Goal: Ask a question

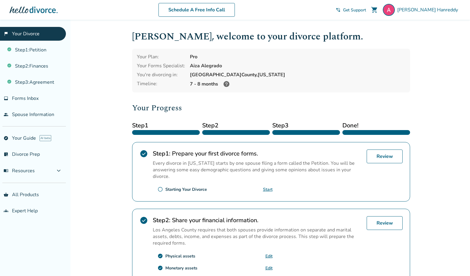
click at [366, 10] on span "Get Support" at bounding box center [354, 10] width 23 height 6
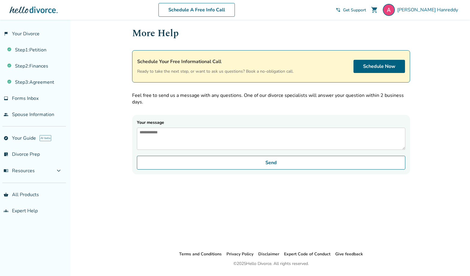
scroll to position [5, 0]
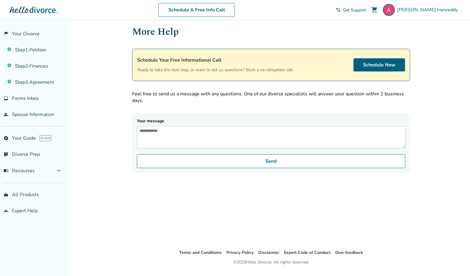
click at [338, 148] on textarea "Your message" at bounding box center [271, 137] width 268 height 22
click at [380, 194] on div "More Help Schedule Your Free Informational Call Ready to take the next step, or…" at bounding box center [270, 132] width 287 height 234
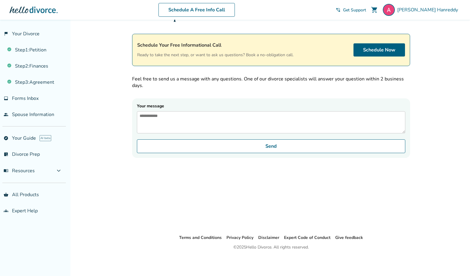
scroll to position [0, 0]
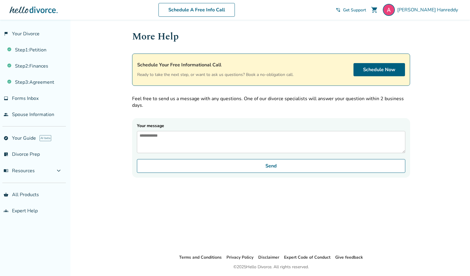
click at [278, 151] on textarea "Your message" at bounding box center [271, 142] width 268 height 22
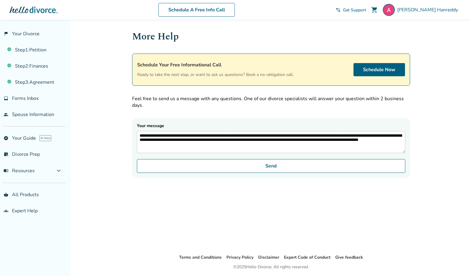
click at [172, 148] on textarea "**********" at bounding box center [271, 142] width 268 height 22
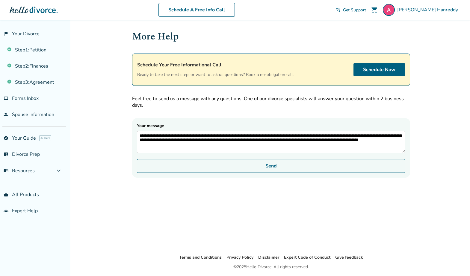
type textarea "**********"
click at [173, 172] on button "Send" at bounding box center [271, 166] width 268 height 14
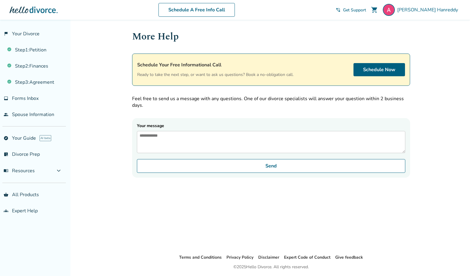
click at [366, 8] on span "Get Support" at bounding box center [354, 10] width 23 height 6
click at [366, 9] on span "Get Support" at bounding box center [354, 10] width 23 height 6
click at [366, 10] on span "Get Support" at bounding box center [354, 10] width 23 height 6
click at [22, 96] on span "Forms Inbox" at bounding box center [25, 98] width 27 height 7
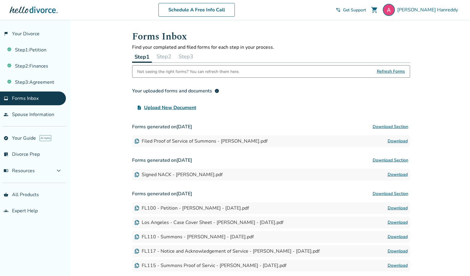
click at [164, 55] on button "Step 2" at bounding box center [163, 57] width 19 height 12
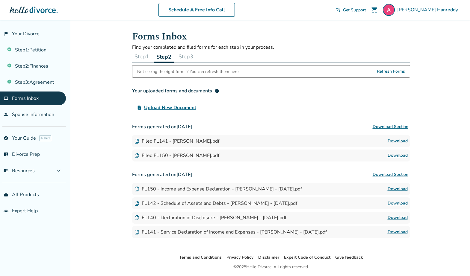
click at [187, 55] on button "Step 3" at bounding box center [185, 57] width 19 height 12
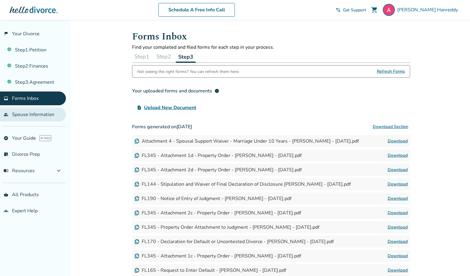
click at [32, 111] on link "people Spouse Information" at bounding box center [33, 115] width 66 height 14
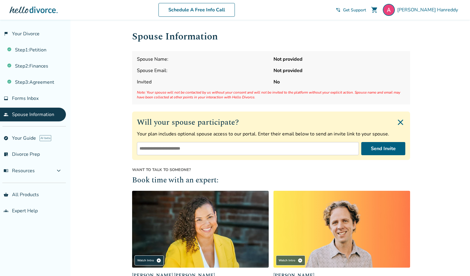
click at [227, 148] on input "email" at bounding box center [248, 148] width 222 height 13
click at [246, 171] on span "Want to talk to someone?" at bounding box center [271, 169] width 278 height 5
click at [190, 94] on span "Note: Your spouse will not be contacted by us without your consent and will not…" at bounding box center [271, 95] width 268 height 10
click at [19, 167] on button "menu_book Resources expand_more" at bounding box center [33, 171] width 66 height 14
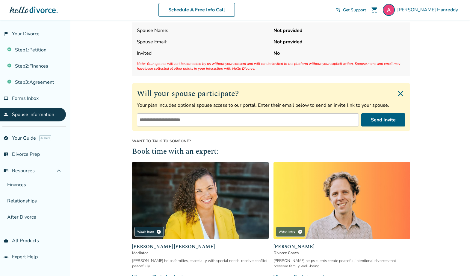
scroll to position [45, 0]
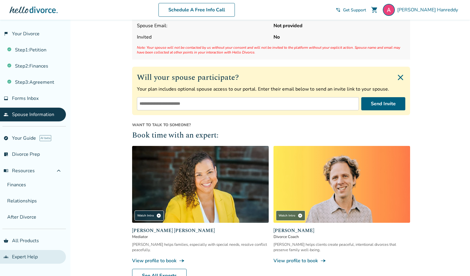
click at [34, 257] on link "groups Expert Help" at bounding box center [33, 257] width 66 height 14
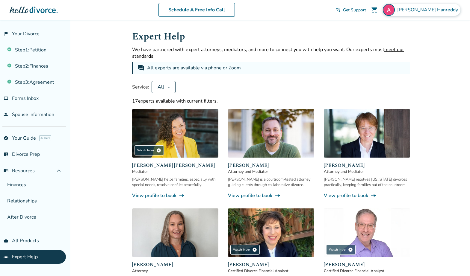
click at [430, 8] on span "Amy Hanreddy" at bounding box center [428, 10] width 63 height 7
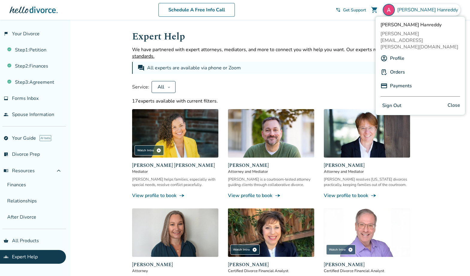
click at [396, 66] on link "Orders" at bounding box center [397, 71] width 15 height 11
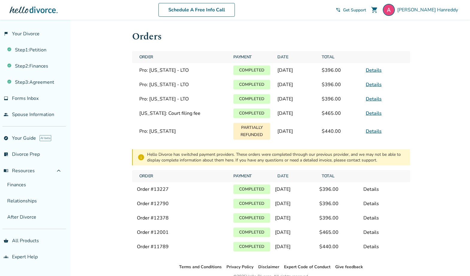
click at [366, 7] on span "Get Support" at bounding box center [354, 10] width 23 height 6
